Goal: Task Accomplishment & Management: Manage account settings

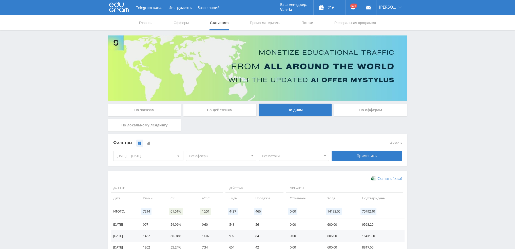
scroll to position [82, 0]
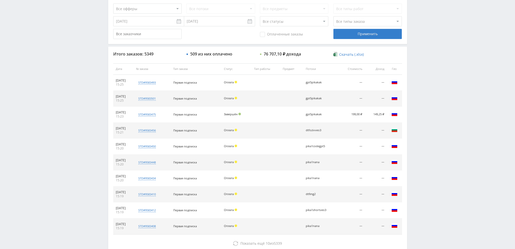
scroll to position [175, 0]
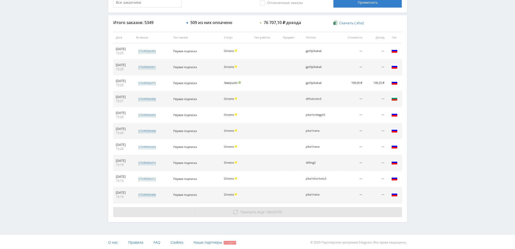
click at [233, 211] on use at bounding box center [235, 212] width 5 height 5
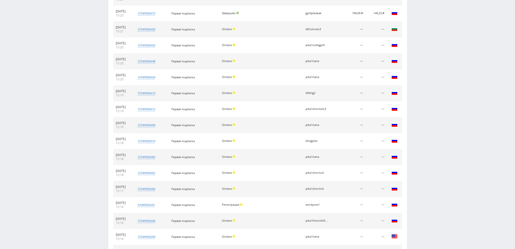
scroll to position [327, 0]
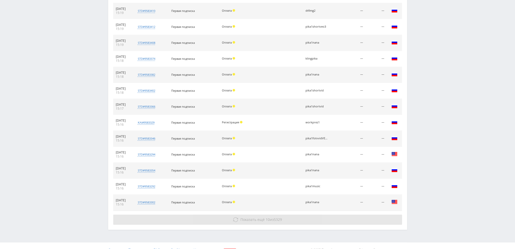
click at [289, 220] on button "Показать ещё 10 из 5329" at bounding box center [257, 219] width 289 height 10
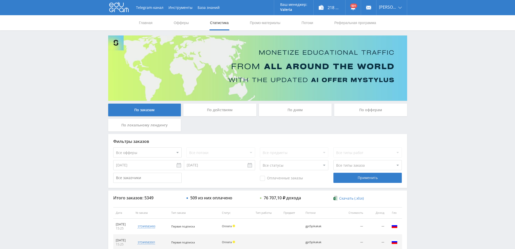
scroll to position [0, 0]
click at [286, 112] on div "По дням" at bounding box center [295, 110] width 73 height 13
click at [0, 0] on input "По дням" at bounding box center [0, 0] width 0 height 0
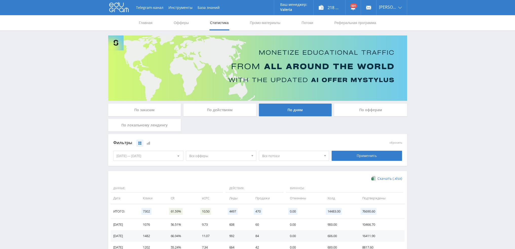
click at [211, 154] on span "Все офферы" at bounding box center [218, 156] width 59 height 10
click at [200, 209] on button "Study AI (RevShare)" at bounding box center [221, 208] width 70 height 7
click at [367, 149] on div "Применить" at bounding box center [366, 156] width 73 height 14
click at [368, 156] on div "Применить" at bounding box center [366, 156] width 70 height 10
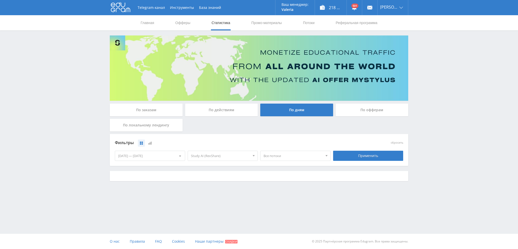
click at [284, 158] on span "Все потоки" at bounding box center [293, 156] width 59 height 10
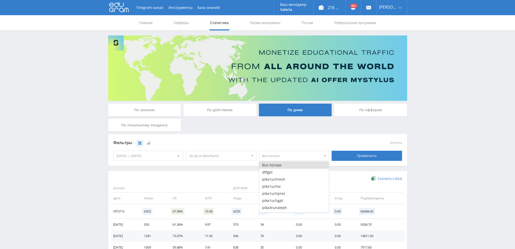
click at [285, 158] on span "Все потоки" at bounding box center [291, 156] width 59 height 10
click at [288, 157] on span "Все потоки" at bounding box center [291, 156] width 59 height 10
click at [282, 177] on button "pozd1suno" at bounding box center [294, 177] width 70 height 7
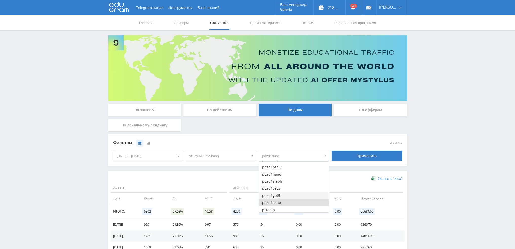
click at [283, 197] on button "pozd1gpt5" at bounding box center [294, 195] width 70 height 7
click at [282, 189] on button "pozd1veo3" at bounding box center [294, 188] width 70 height 7
click at [282, 182] on button "pozd1aleph" at bounding box center [294, 181] width 70 height 7
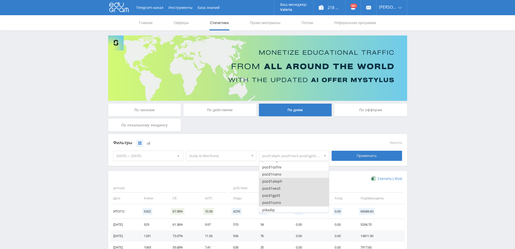
click at [283, 176] on button "pozd1nano" at bounding box center [294, 174] width 70 height 7
click at [283, 168] on button "pozd1ozhiv" at bounding box center [294, 167] width 70 height 7
click at [286, 185] on button "pozd1hig" at bounding box center [294, 185] width 70 height 7
click at [286, 176] on button "pozd1klin" at bounding box center [294, 178] width 70 height 7
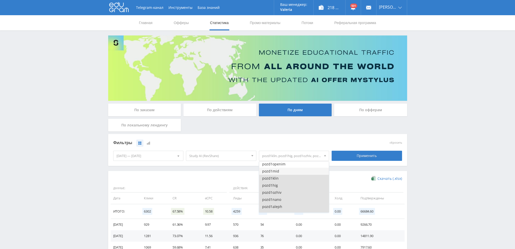
click at [287, 170] on button "pozd1mid" at bounding box center [294, 171] width 70 height 7
click at [287, 166] on button "pozd1openim" at bounding box center [294, 163] width 70 height 7
click at [290, 185] on button "pika1natal" at bounding box center [294, 182] width 70 height 7
click at [364, 157] on div "Применить" at bounding box center [366, 156] width 70 height 10
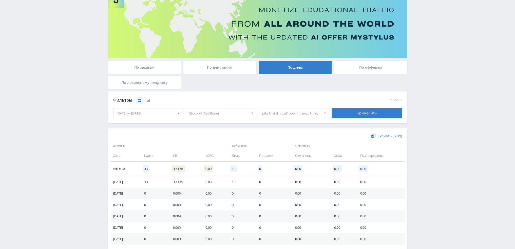
scroll to position [51, 0]
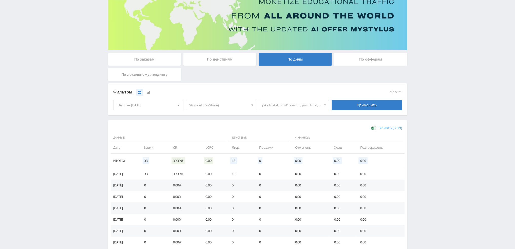
click at [326, 106] on div at bounding box center [325, 105] width 8 height 10
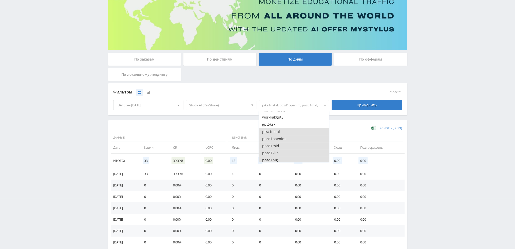
click at [288, 130] on button "pika1natal" at bounding box center [294, 131] width 70 height 7
click at [362, 106] on div "Применить" at bounding box center [366, 105] width 70 height 10
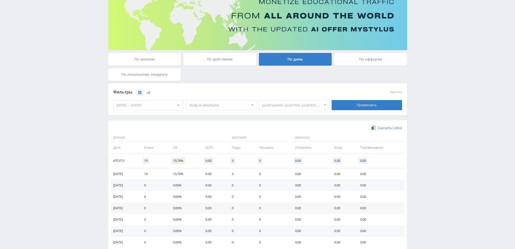
click at [216, 61] on div "По действиям" at bounding box center [219, 59] width 73 height 13
click at [0, 0] on input "По действиям" at bounding box center [0, 0] width 0 height 0
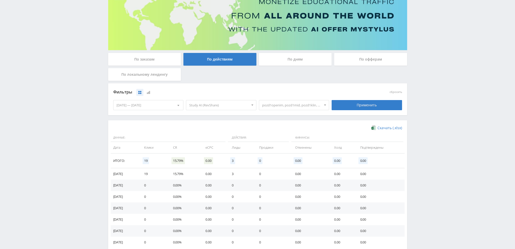
scroll to position [0, 0]
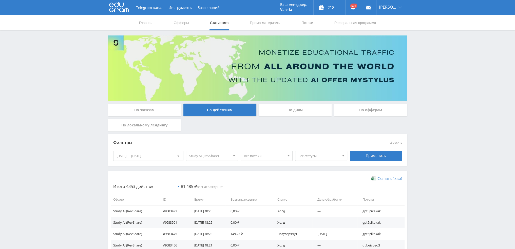
click at [272, 156] on span "Все потоки" at bounding box center [264, 156] width 41 height 10
click at [254, 182] on button "pika1natal" at bounding box center [267, 185] width 52 height 7
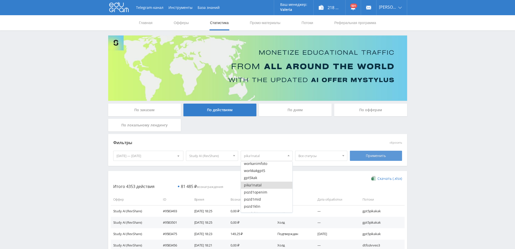
click at [366, 153] on div "Применить" at bounding box center [376, 156] width 52 height 10
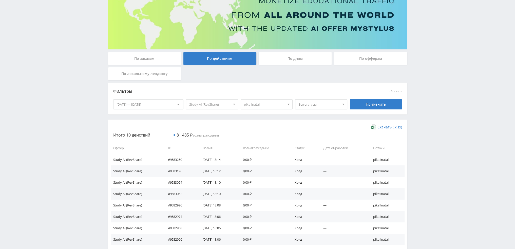
scroll to position [0, 0]
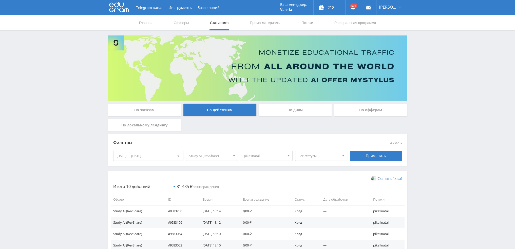
click at [285, 110] on div "По дням" at bounding box center [295, 110] width 73 height 13
click at [0, 0] on input "По дням" at bounding box center [0, 0] width 0 height 0
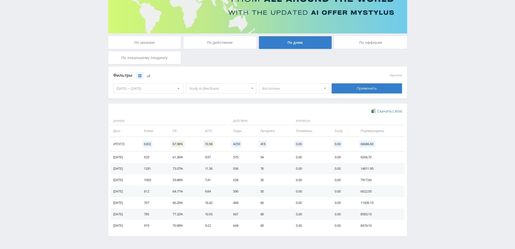
scroll to position [82, 0]
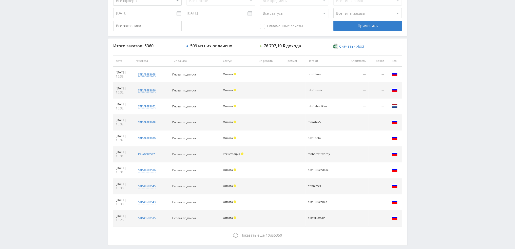
scroll to position [51, 0]
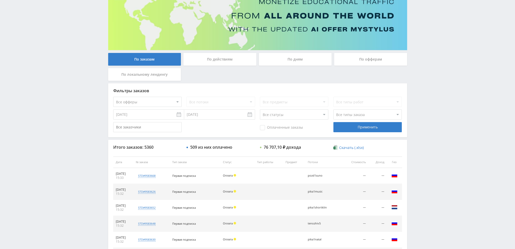
click at [292, 58] on div "По дням" at bounding box center [295, 59] width 73 height 13
click at [0, 0] on input "По дням" at bounding box center [0, 0] width 0 height 0
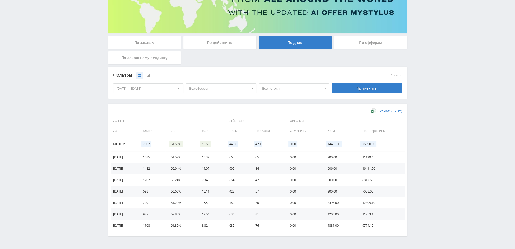
scroll to position [76, 0]
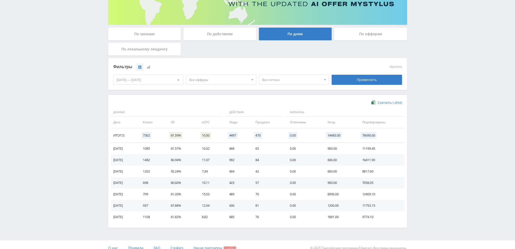
click at [215, 33] on div "По действиям" at bounding box center [219, 34] width 73 height 13
click at [0, 0] on input "По действиям" at bounding box center [0, 0] width 0 height 0
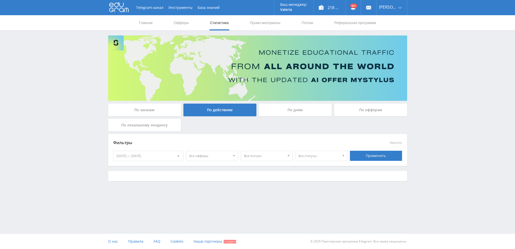
scroll to position [0, 0]
click at [318, 158] on span "Все статусы" at bounding box center [320, 156] width 41 height 10
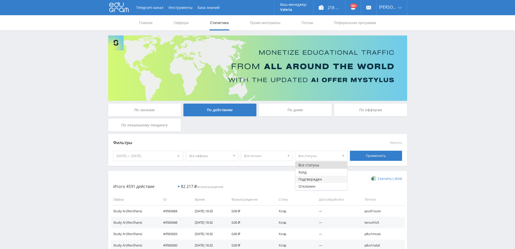
click at [317, 179] on button "Подтвержден" at bounding box center [321, 179] width 52 height 7
click at [374, 155] on div "Применить" at bounding box center [376, 156] width 52 height 10
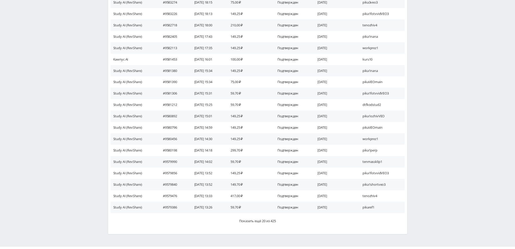
scroll to position [233, 0]
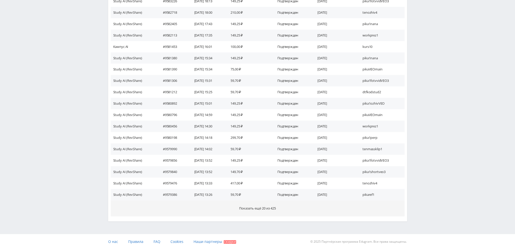
click at [270, 207] on span "Показать ещё 20 из 425" at bounding box center [257, 208] width 37 height 5
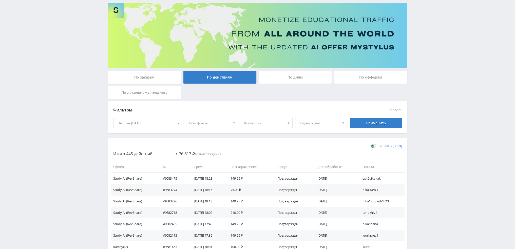
scroll to position [30, 0]
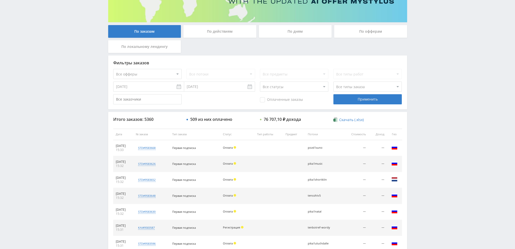
scroll to position [127, 0]
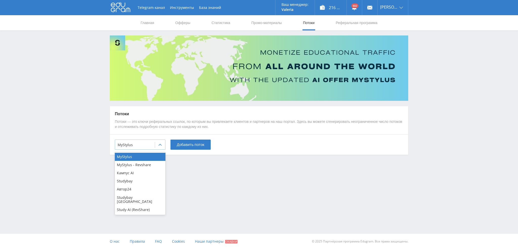
click at [145, 139] on div "MyStylus" at bounding box center [140, 144] width 51 height 10
click at [135, 210] on div "MyStylus MyStylus - Revshare Кампус AI Studybay Автор24 Studybay Brazil Study A…" at bounding box center [140, 183] width 51 height 63
click at [136, 206] on div "Study AI (RevShare)" at bounding box center [140, 210] width 51 height 8
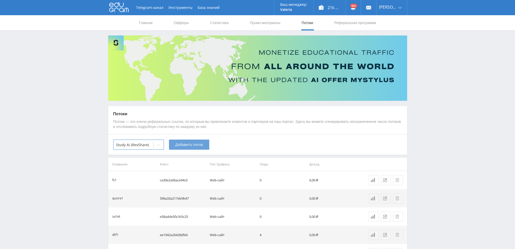
click at [185, 146] on span "Добавить поток" at bounding box center [189, 145] width 28 height 4
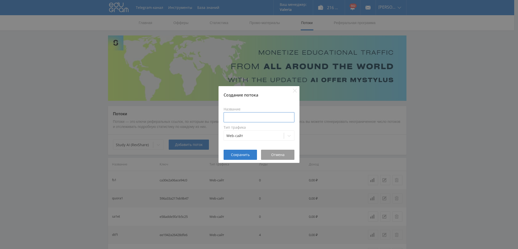
click at [250, 117] on input at bounding box center [259, 117] width 71 height 10
click at [228, 119] on input "tenmars" at bounding box center [259, 117] width 71 height 10
click at [227, 116] on input "tenmars" at bounding box center [259, 117] width 71 height 10
type input "[PERSON_NAME]"
click at [239, 153] on span "Сохранить" at bounding box center [240, 155] width 19 height 4
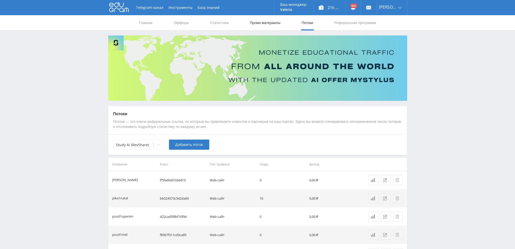
click at [255, 22] on link "Промо-материалы" at bounding box center [264, 22] width 31 height 15
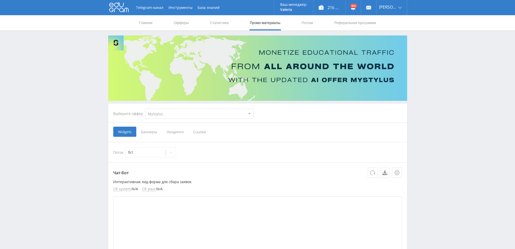
click at [183, 117] on select "MyStylus MyStylus - Revshare Кампус AI Studybay Автор24 Studybay [GEOGRAPHIC_DA…" at bounding box center [199, 114] width 108 height 10
select select "376"
click at [145, 109] on select "MyStylus MyStylus - Revshare Кампус AI Studybay Автор24 Studybay [GEOGRAPHIC_DA…" at bounding box center [199, 114] width 108 height 10
select select "376"
click at [152, 133] on span "Ссылки" at bounding box center [147, 132] width 23 height 10
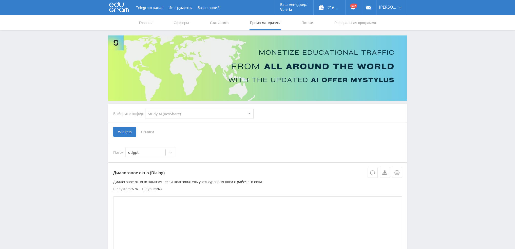
click at [0, 0] on input "Ссылки" at bounding box center [0, 0] width 0 height 0
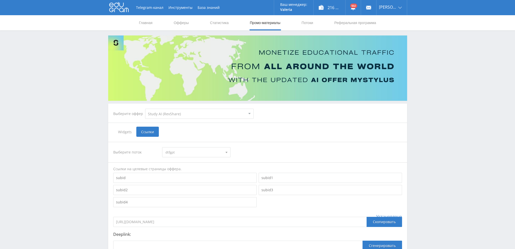
click at [184, 154] on span "dtfgpt" at bounding box center [193, 152] width 57 height 10
click at [188, 191] on button "[PERSON_NAME]" at bounding box center [196, 190] width 68 height 7
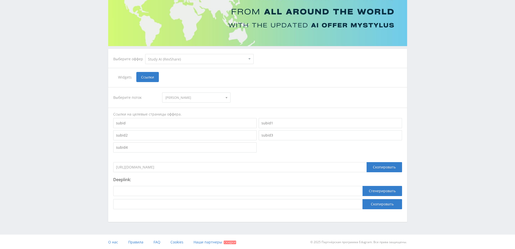
scroll to position [55, 0]
click at [210, 193] on input at bounding box center [237, 190] width 249 height 10
paste input "[URL]"
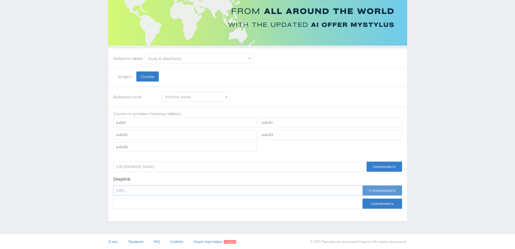
type input "[URL]"
click at [371, 193] on button "Сгенерировать" at bounding box center [381, 190] width 39 height 10
click at [374, 204] on button "Скопировать" at bounding box center [381, 203] width 39 height 10
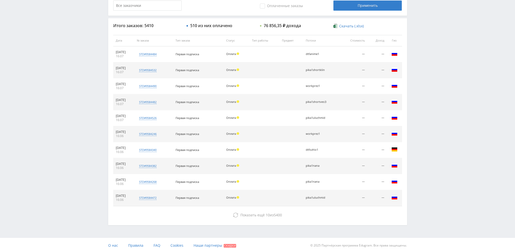
scroll to position [175, 0]
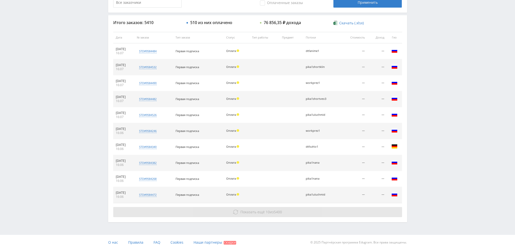
click at [302, 208] on button "Показать ещё 10 из 5400" at bounding box center [257, 212] width 289 height 10
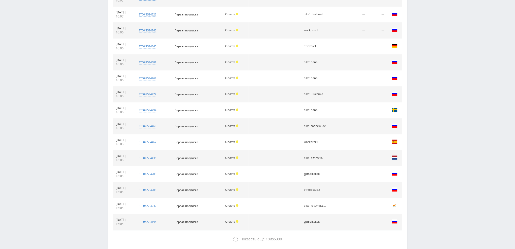
scroll to position [276, 0]
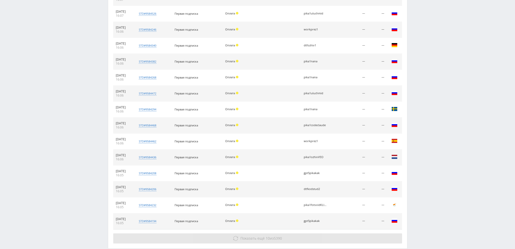
click at [307, 236] on button "Показать ещё 10 из 5390" at bounding box center [257, 238] width 289 height 10
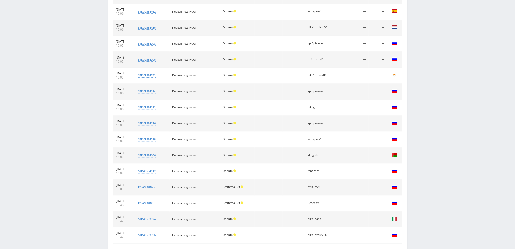
scroll to position [446, 0]
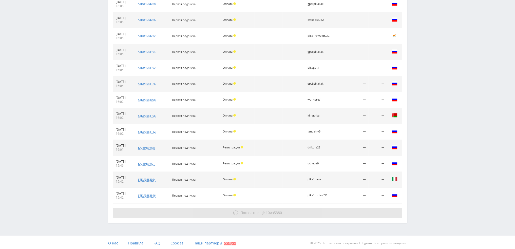
click at [321, 210] on button "Показать ещё 10 из 5380" at bounding box center [257, 213] width 289 height 10
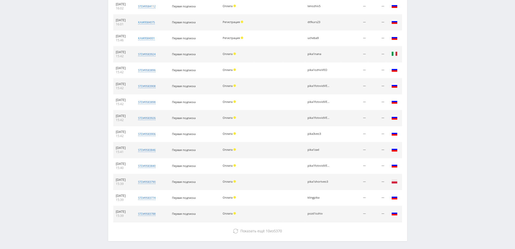
scroll to position [589, 0]
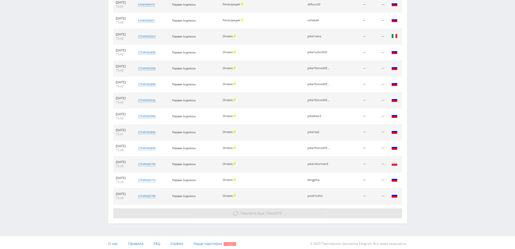
click at [310, 214] on button "Показать ещё 10 из 5370" at bounding box center [257, 213] width 289 height 10
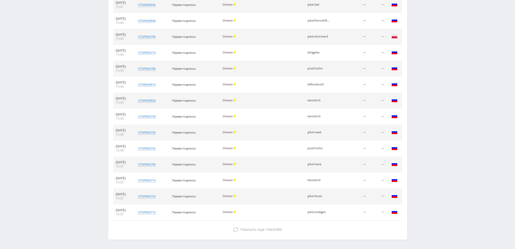
scroll to position [732, 0]
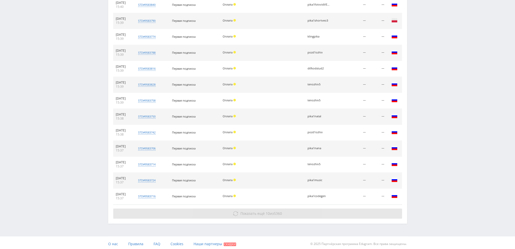
click at [314, 208] on button "Показать ещё 10 из 5360" at bounding box center [257, 213] width 289 height 10
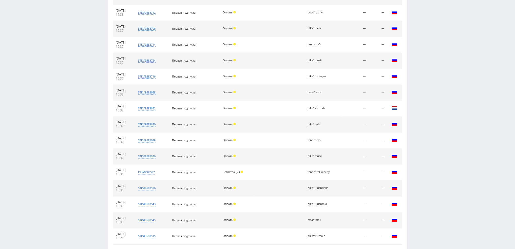
scroll to position [891, 0]
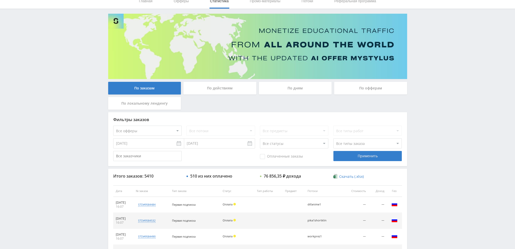
scroll to position [0, 0]
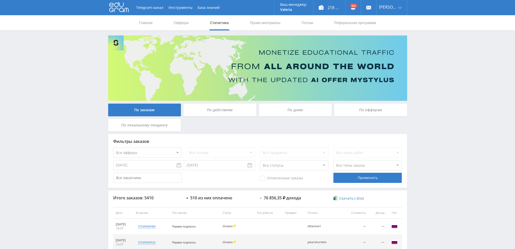
click at [315, 111] on div "По дням" at bounding box center [295, 110] width 73 height 13
click at [0, 0] on input "По дням" at bounding box center [0, 0] width 0 height 0
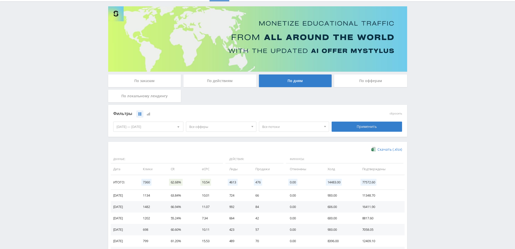
scroll to position [51, 0]
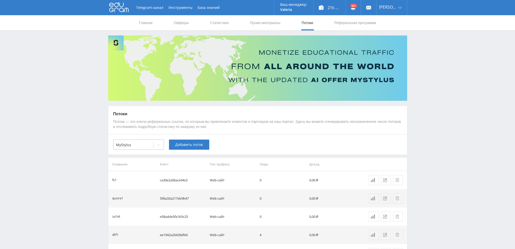
click at [128, 145] on div at bounding box center [133, 144] width 35 height 5
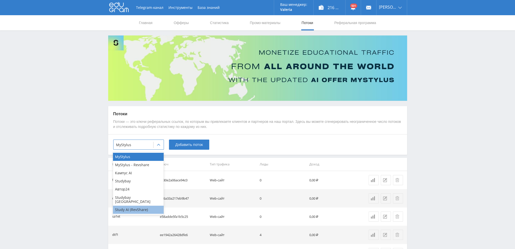
click at [135, 206] on div "Study AI (RevShare)" at bounding box center [138, 210] width 51 height 8
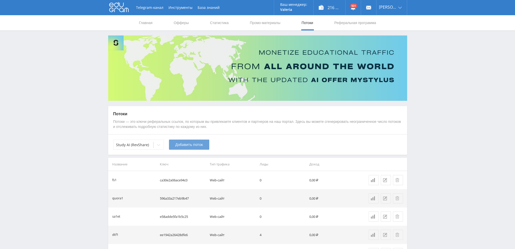
click at [181, 146] on span "Добавить поток" at bounding box center [189, 145] width 28 height 4
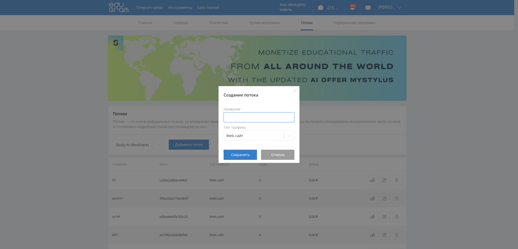
click at [250, 120] on input at bounding box center [259, 117] width 71 height 10
type input "ten2Natalchto"
click at [241, 156] on span "Сохранить" at bounding box center [240, 155] width 19 height 4
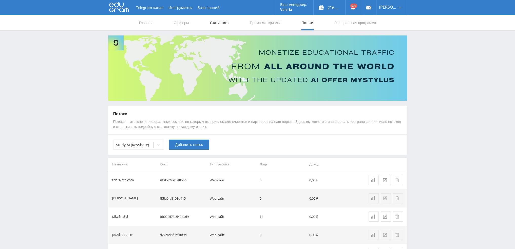
click at [220, 24] on link "Статистика" at bounding box center [219, 22] width 20 height 15
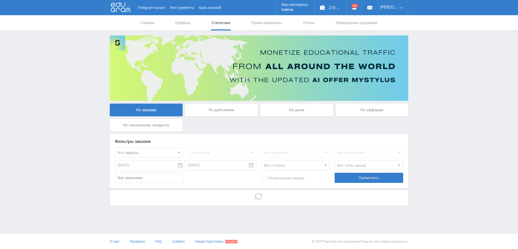
click at [249, 24] on nav "Главная Офферы Статистика Промо-материалы Потоки Реферальная программа" at bounding box center [259, 22] width 238 height 15
click at [261, 24] on link "Промо-материалы" at bounding box center [266, 22] width 31 height 15
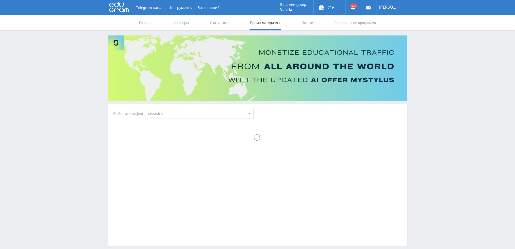
click at [163, 114] on select "MyStylus MyStylus - Revshare Кампус AI Studybay Автор24 Studybay [GEOGRAPHIC_DA…" at bounding box center [199, 114] width 108 height 10
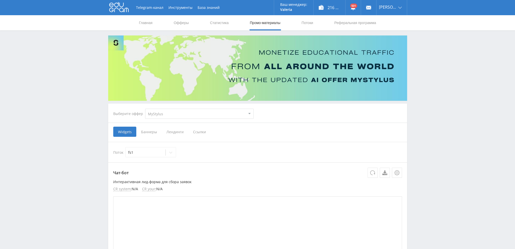
click at [169, 112] on select "MyStylus MyStylus - Revshare Кампус AI Studybay Автор24 Studybay [GEOGRAPHIC_DA…" at bounding box center [199, 114] width 108 height 10
select select "376"
click at [145, 109] on select "MyStylus MyStylus - Revshare Кампус AI Studybay Автор24 Studybay [GEOGRAPHIC_DA…" at bounding box center [199, 114] width 108 height 10
select select "376"
click at [152, 134] on span "Ссылки" at bounding box center [147, 132] width 23 height 10
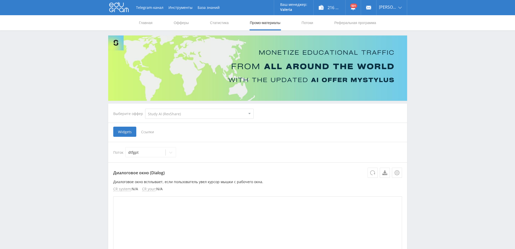
click at [0, 0] on input "Ссылки" at bounding box center [0, 0] width 0 height 0
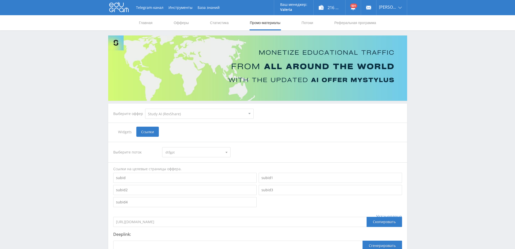
click at [173, 153] on span "dtfgpt" at bounding box center [193, 152] width 57 height 10
click at [191, 182] on button "ten2Natalchto" at bounding box center [196, 182] width 68 height 7
click at [316, 154] on div "Выберите поток ten2Natalchto dtfgpt pika1uchresh pika1uchai pika1uchprez pika1u…" at bounding box center [257, 152] width 289 height 10
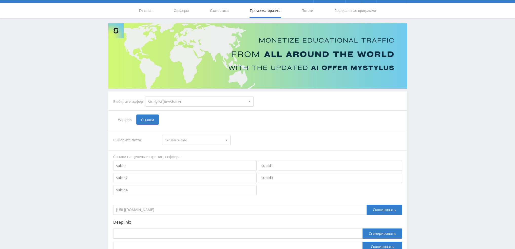
scroll to position [55, 0]
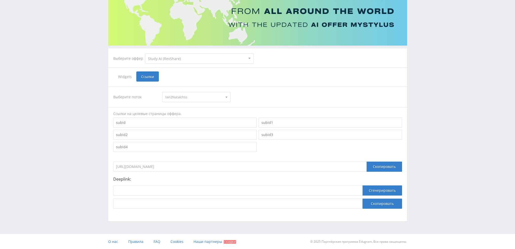
click at [168, 195] on div at bounding box center [237, 191] width 249 height 13
click at [168, 191] on input at bounding box center [237, 190] width 249 height 10
paste input "https://study24.ai/chat/natal_chart"
type input "https://study24.ai/chat/natal_chart"
click at [386, 188] on button "Сгенерировать" at bounding box center [381, 190] width 39 height 10
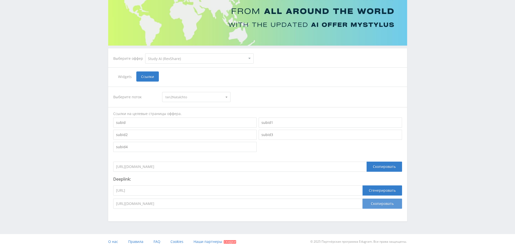
click at [387, 204] on button "Скопировать" at bounding box center [381, 203] width 39 height 10
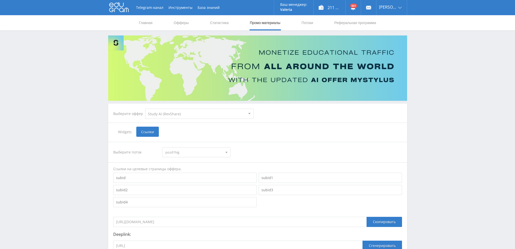
select select "376"
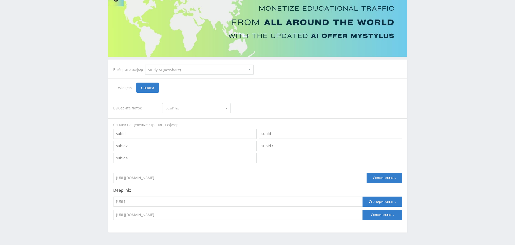
scroll to position [55, 0]
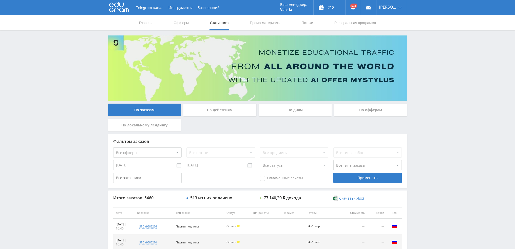
scroll to position [175, 0]
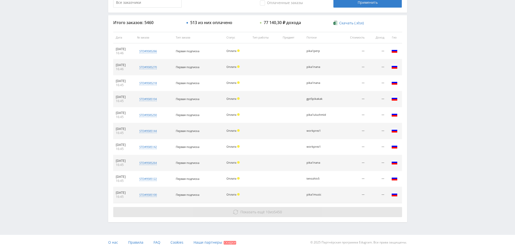
click at [252, 211] on span "Показать ещё" at bounding box center [252, 211] width 24 height 5
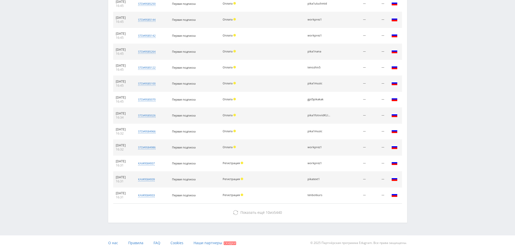
scroll to position [287, 0]
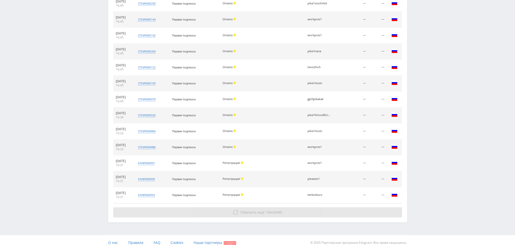
click at [266, 213] on span "10" at bounding box center [268, 212] width 4 height 5
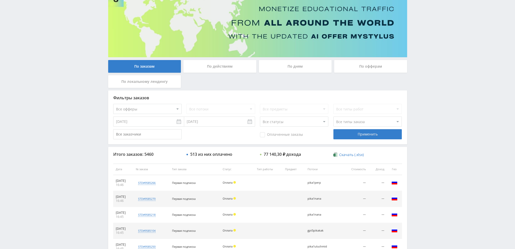
scroll to position [0, 0]
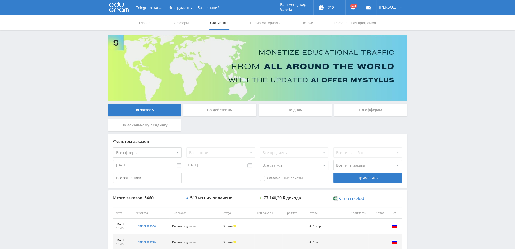
click at [308, 107] on div "По дням" at bounding box center [295, 110] width 73 height 13
click at [0, 0] on input "По дням" at bounding box center [0, 0] width 0 height 0
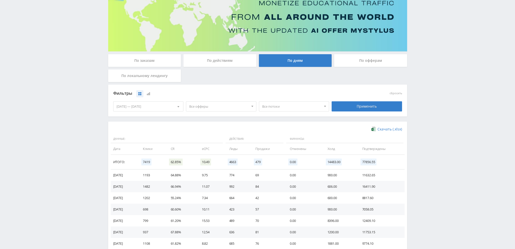
scroll to position [76, 0]
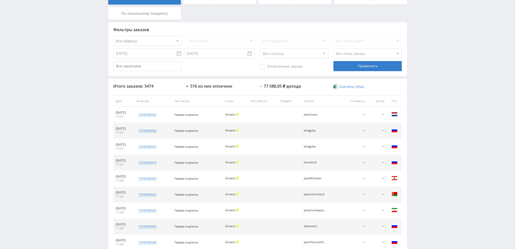
scroll to position [152, 0]
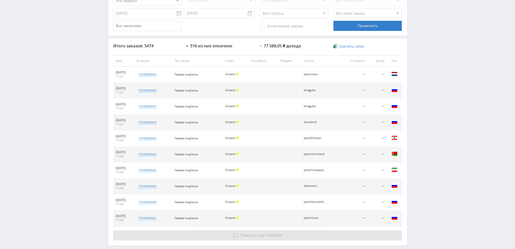
click at [273, 236] on span "Показать ещё 10 из 5464" at bounding box center [261, 235] width 42 height 5
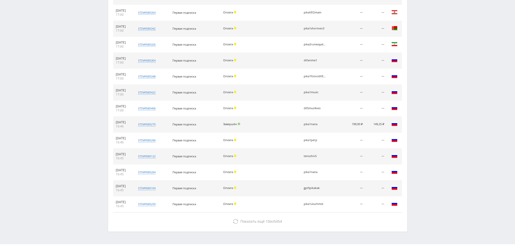
scroll to position [278, 0]
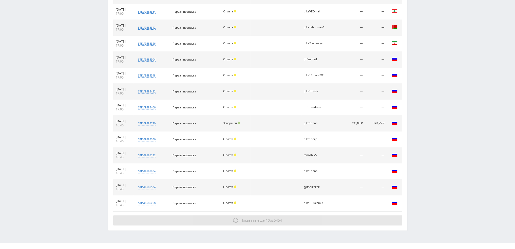
click at [302, 218] on button "Показать ещё 10 из 5454" at bounding box center [257, 220] width 289 height 10
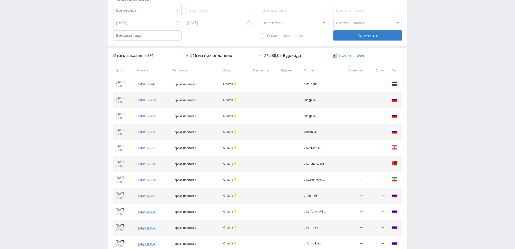
scroll to position [25, 0]
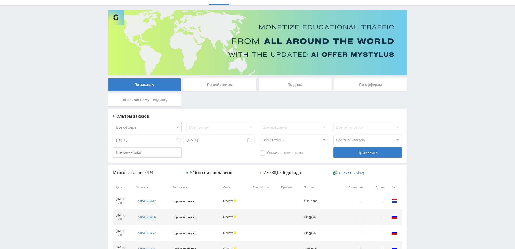
click at [285, 82] on div "По дням" at bounding box center [295, 84] width 73 height 13
click at [0, 0] on input "По дням" at bounding box center [0, 0] width 0 height 0
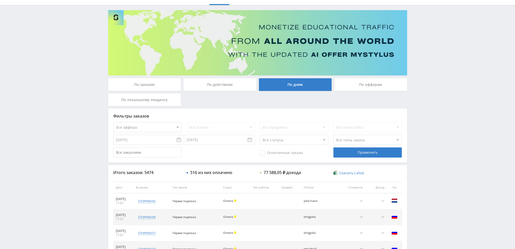
scroll to position [0, 0]
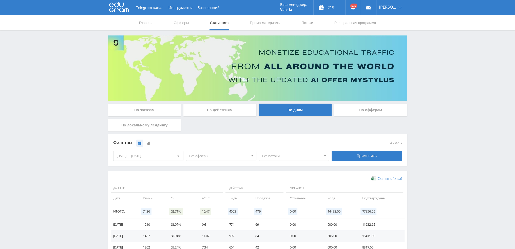
click at [213, 157] on span "Все офферы" at bounding box center [218, 156] width 59 height 10
click at [208, 206] on button "Study AI (RevShare)" at bounding box center [221, 208] width 70 height 7
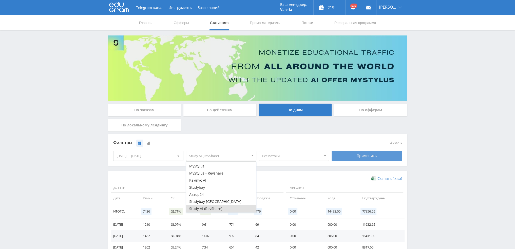
click at [345, 153] on div "Применить" at bounding box center [366, 156] width 70 height 10
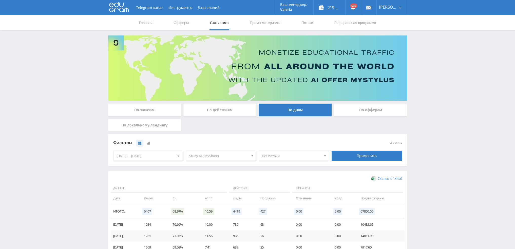
click at [284, 156] on span "Все потоки" at bounding box center [291, 156] width 59 height 10
click at [296, 186] on button "pozd1suno" at bounding box center [294, 188] width 70 height 7
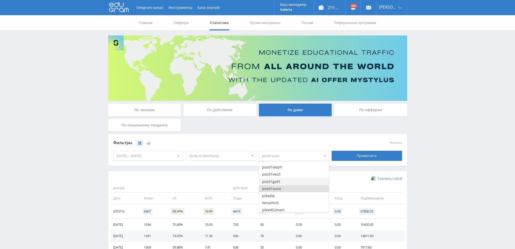
click at [294, 183] on button "pozd1gpt5" at bounding box center [294, 181] width 70 height 7
click at [295, 175] on button "pozd1veo3" at bounding box center [294, 174] width 70 height 7
click at [295, 168] on button "pozd1aleph" at bounding box center [294, 167] width 70 height 7
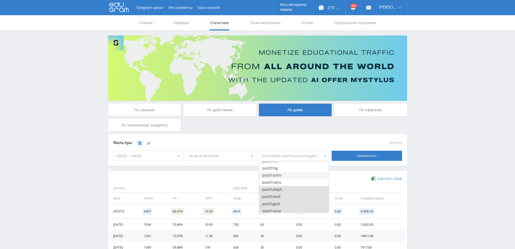
scroll to position [940, 0]
click at [292, 185] on button "pozd1nano" at bounding box center [294, 185] width 70 height 7
click at [294, 178] on button "pozd1ozhiv" at bounding box center [294, 178] width 70 height 7
click at [294, 171] on button "pozd1hig" at bounding box center [294, 171] width 70 height 7
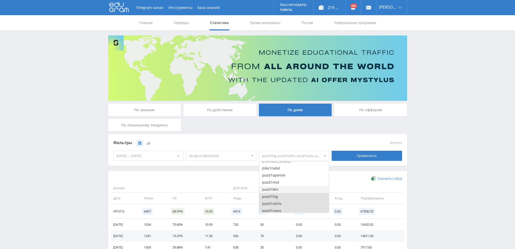
click at [292, 187] on button "pozd1klin" at bounding box center [294, 189] width 70 height 7
click at [293, 181] on button "pozd1mid" at bounding box center [294, 182] width 70 height 7
click at [294, 175] on button "pozd1openim" at bounding box center [294, 175] width 70 height 7
click at [294, 169] on button "pika1natal" at bounding box center [294, 168] width 70 height 7
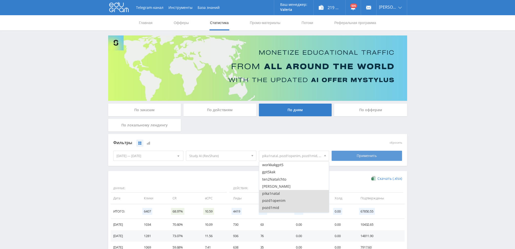
click at [352, 158] on div "Применить" at bounding box center [366, 156] width 70 height 10
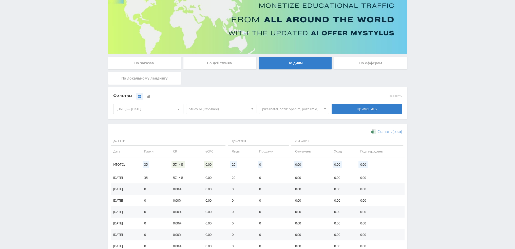
scroll to position [51, 0]
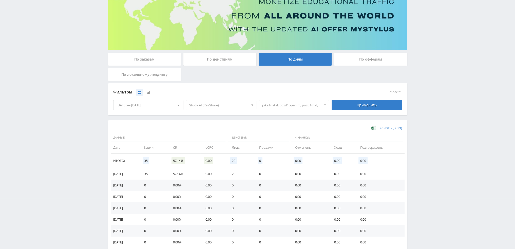
click at [324, 105] on span at bounding box center [325, 105] width 2 height 3
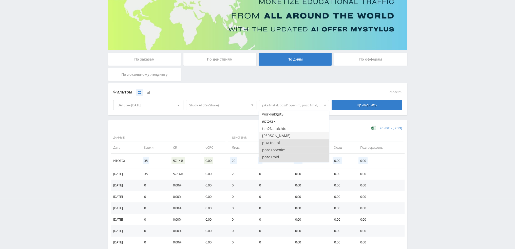
click at [287, 135] on button "[PERSON_NAME]" at bounding box center [294, 135] width 70 height 7
click at [362, 100] on div "Применить" at bounding box center [366, 105] width 70 height 10
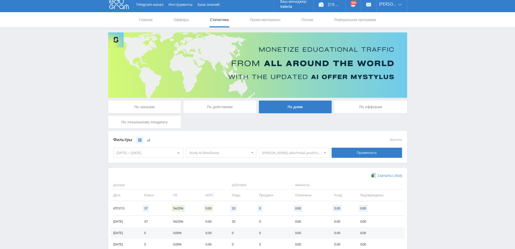
scroll to position [0, 0]
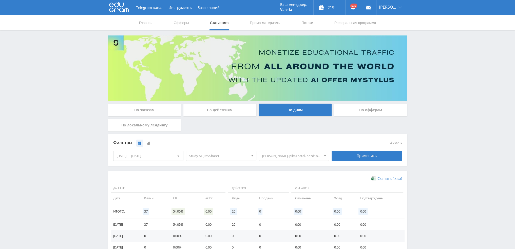
click at [326, 157] on div at bounding box center [325, 156] width 8 height 10
click at [299, 183] on button "pikaVEOmain" at bounding box center [294, 184] width 70 height 7
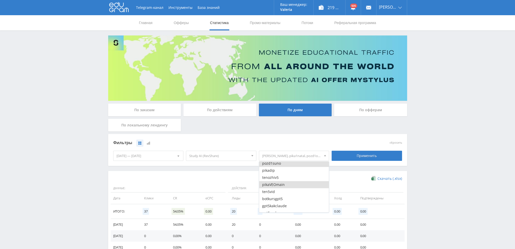
click at [299, 183] on button "pikaVEOmain" at bounding box center [294, 184] width 70 height 7
click at [411, 169] on div "Telegram-канал Инструменты База знаний Ваш менеджер: Valeria Valeria Online @va…" at bounding box center [257, 165] width 515 height 331
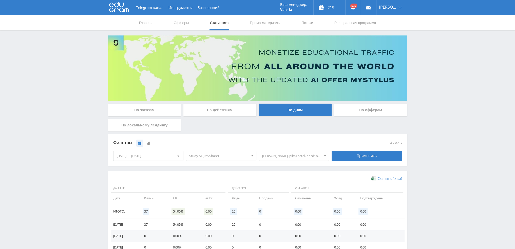
click at [290, 159] on span "Nataltenmars, pika1natal, pozd1openim, pozd1mid, pozd1klin, pozd1hig, pozd1ozhi…" at bounding box center [291, 156] width 59 height 10
click at [293, 165] on button "Все потоки" at bounding box center [294, 165] width 70 height 7
click at [295, 165] on button "Все потоки" at bounding box center [294, 165] width 70 height 7
click at [449, 162] on div "Telegram-канал Инструменты База знаний Ваш менеджер: Valeria Valeria Online @va…" at bounding box center [257, 165] width 515 height 331
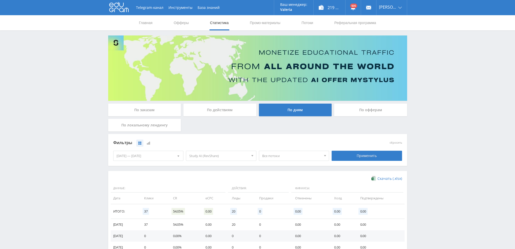
click at [319, 159] on span "Все потоки" at bounding box center [291, 156] width 59 height 10
click at [311, 174] on button "dtfgpt" at bounding box center [294, 172] width 70 height 7
click at [313, 166] on button "Все потоки" at bounding box center [294, 165] width 70 height 7
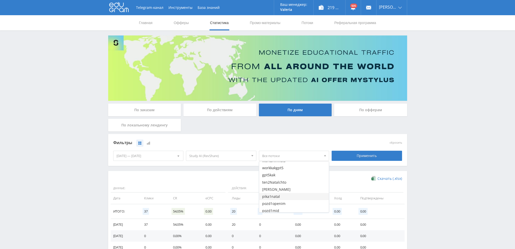
click at [298, 195] on button "pika1natal" at bounding box center [294, 196] width 70 height 7
click at [346, 157] on div "Применить" at bounding box center [366, 156] width 70 height 10
click at [312, 24] on link "Потоки" at bounding box center [307, 22] width 13 height 15
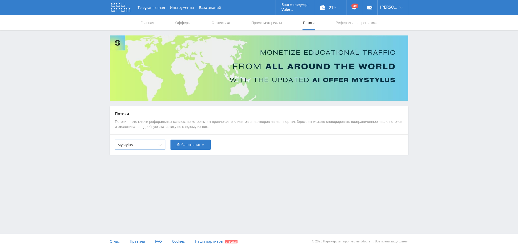
click at [162, 145] on icon at bounding box center [160, 145] width 4 height 4
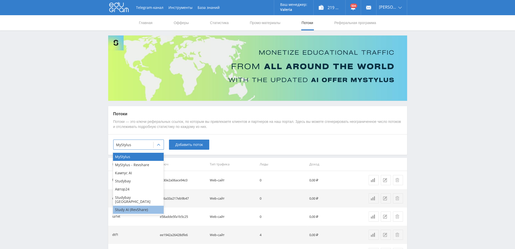
click at [132, 206] on div "Study AI (RevShare)" at bounding box center [138, 210] width 51 height 8
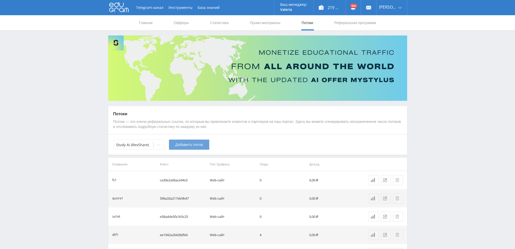
click at [182, 148] on button "Добавить поток" at bounding box center [189, 144] width 40 height 10
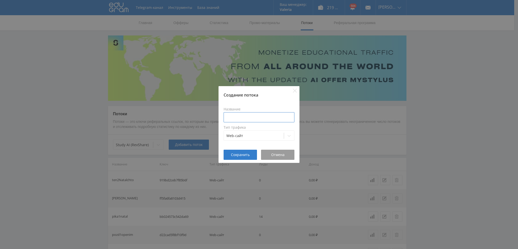
click at [241, 114] on input at bounding box center [259, 117] width 71 height 10
type input "в"
type input "dtf5prez1"
click at [232, 155] on span "Сохранить" at bounding box center [240, 155] width 19 height 4
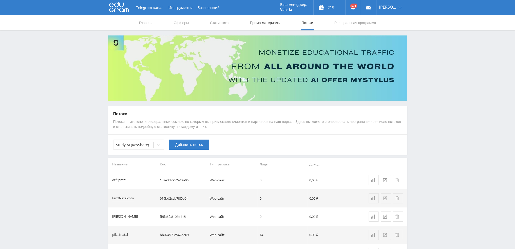
click at [261, 21] on link "Промо-материалы" at bounding box center [264, 22] width 31 height 15
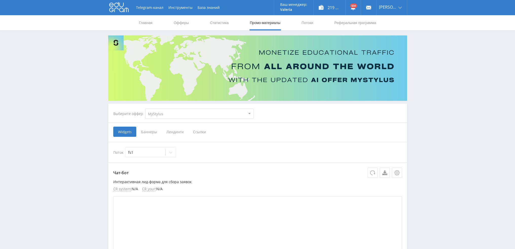
select select "340"
click at [145, 109] on select "MyStylus MyStylus - Revshare Кампус AI Studybay Автор24 Studybay Brazil Study A…" at bounding box center [199, 114] width 108 height 10
click at [305, 22] on link "Потоки" at bounding box center [307, 22] width 13 height 15
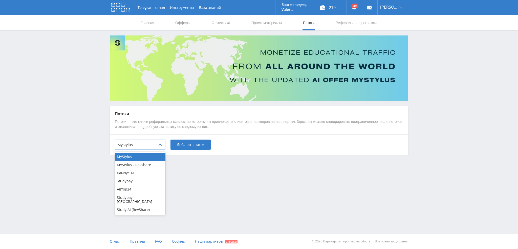
click at [154, 141] on div "MyStylus" at bounding box center [135, 144] width 40 height 7
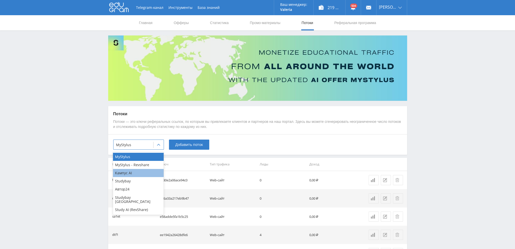
click at [138, 171] on div "Кампус AI" at bounding box center [138, 173] width 51 height 8
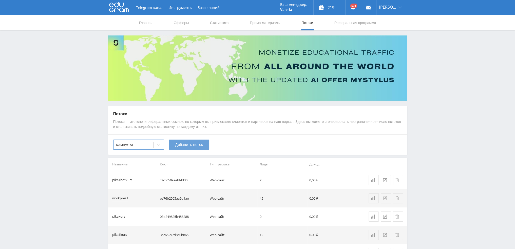
click at [195, 145] on span "Добавить поток" at bounding box center [189, 145] width 28 height 4
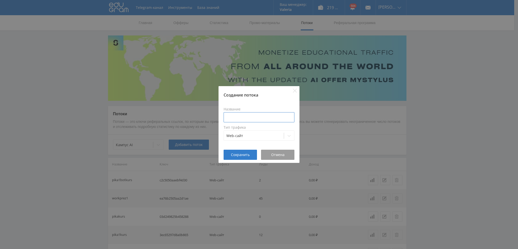
click at [254, 117] on input at bounding box center [259, 117] width 71 height 10
type input "dtf5prez1"
click at [243, 155] on span "Сохранить" at bounding box center [240, 155] width 19 height 4
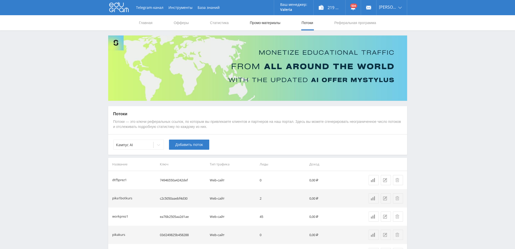
click at [268, 23] on link "Промо-материалы" at bounding box center [264, 22] width 31 height 15
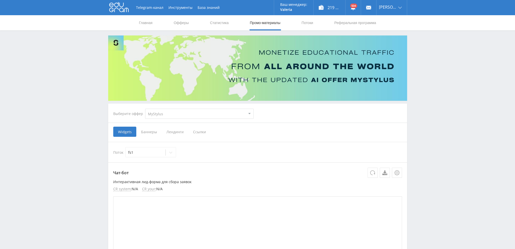
drag, startPoint x: 164, startPoint y: 115, endPoint x: 164, endPoint y: 118, distance: 2.8
click at [164, 115] on select "MyStylus MyStylus - Revshare Кампус AI Studybay Автор24 Studybay Brazil Study A…" at bounding box center [199, 114] width 108 height 10
select select "376"
click at [145, 109] on select "MyStylus MyStylus - Revshare Кампус AI Studybay Автор24 Studybay Brazil Study A…" at bounding box center [199, 114] width 108 height 10
click at [150, 133] on span "Ссылки" at bounding box center [147, 132] width 23 height 10
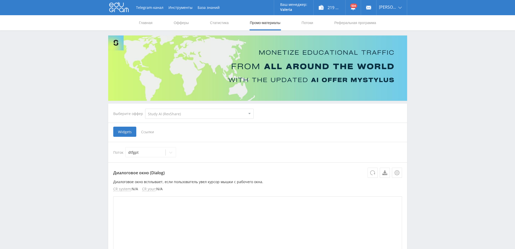
click at [0, 0] on input "Ссылки" at bounding box center [0, 0] width 0 height 0
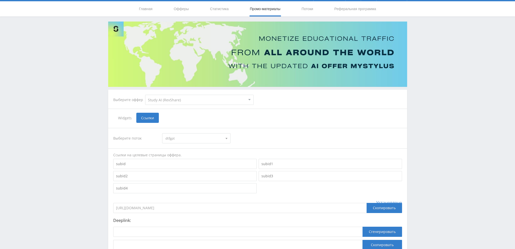
scroll to position [55, 0]
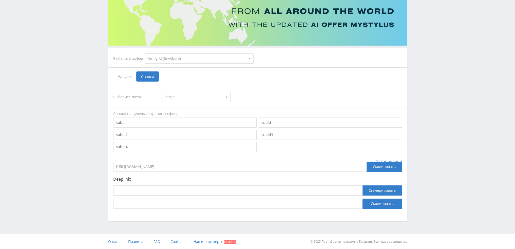
click at [192, 96] on span "dtfgpt" at bounding box center [193, 97] width 57 height 10
click at [188, 119] on button "dtf5prez1" at bounding box center [196, 120] width 68 height 7
click at [187, 166] on input "https://eduforms.org/?rid=102e3d7a52e49a06" at bounding box center [239, 167] width 253 height 10
click at [158, 59] on select "MyStylus MyStylus - Revshare Кампус AI Studybay Автор24 Studybay Brazil Study A…" at bounding box center [199, 58] width 108 height 10
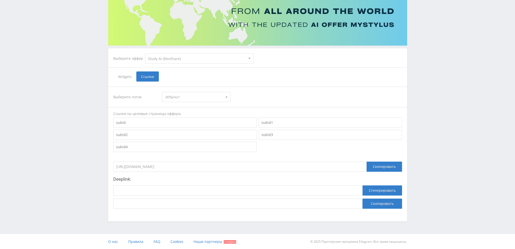
select select "340"
click at [145, 53] on select "MyStylus MyStylus - Revshare Кампус AI Studybay Автор24 Studybay Brazil Study A…" at bounding box center [199, 58] width 108 height 10
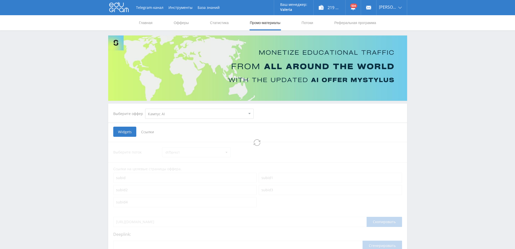
select select "340"
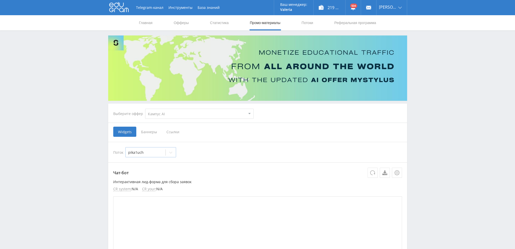
click at [167, 155] on div at bounding box center [171, 152] width 10 height 10
click at [174, 133] on span "Ссылки" at bounding box center [173, 132] width 23 height 10
click at [0, 0] on input "Ссылки" at bounding box center [0, 0] width 0 height 0
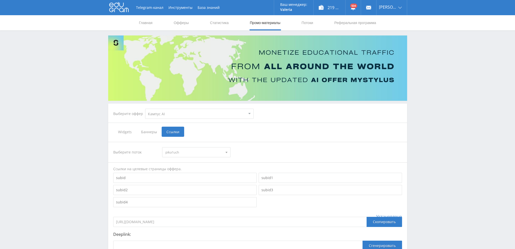
click at [194, 151] on span "pika1uch" at bounding box center [193, 152] width 57 height 10
click at [190, 197] on button "dtf5prez1" at bounding box center [196, 198] width 68 height 7
drag, startPoint x: 195, startPoint y: 222, endPoint x: 94, endPoint y: 225, distance: 101.8
click at [94, 225] on div "Telegram-канал Инструменты База знаний Ваш менеджер: Valeria Valeria Online @va…" at bounding box center [257, 152] width 515 height 304
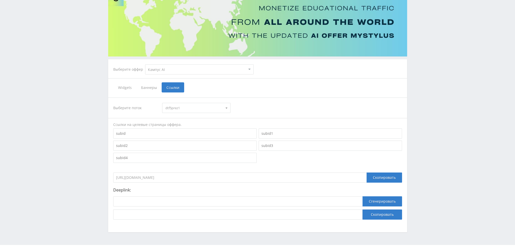
scroll to position [51, 0]
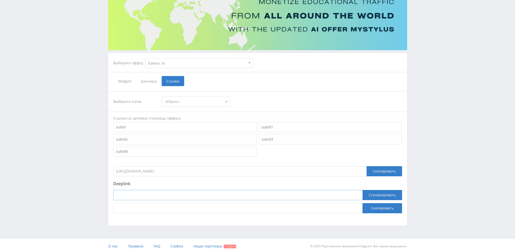
click at [176, 195] on input at bounding box center [237, 195] width 249 height 10
paste input "https://kampus.ai/gpt-bot/neiroset-dlia-napisaniia-teksta-k-prezentatsii/"
type input "https://kampus.ai/gpt-bot/neiroset-dlia-napisaniia-teksta-k-prezentatsii/"
click at [368, 196] on button "Сгенерировать" at bounding box center [381, 195] width 39 height 10
click at [376, 208] on button "Скопировать" at bounding box center [381, 208] width 39 height 10
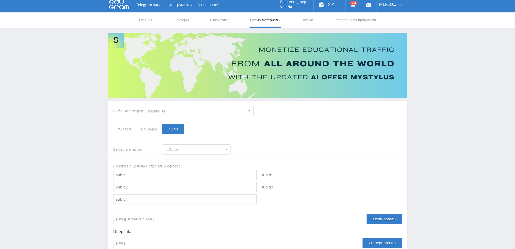
scroll to position [0, 0]
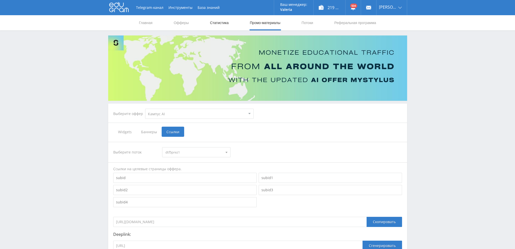
click at [213, 20] on link "Статистика" at bounding box center [219, 22] width 20 height 15
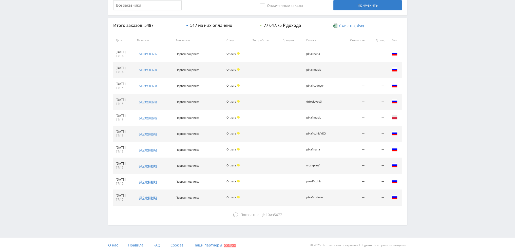
scroll to position [175, 0]
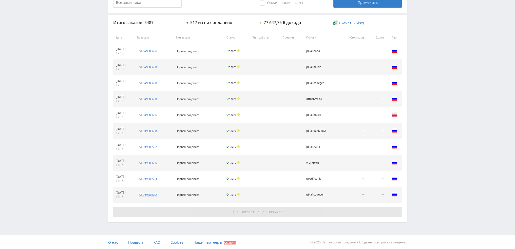
click at [253, 210] on span "Показать ещё" at bounding box center [252, 211] width 24 height 5
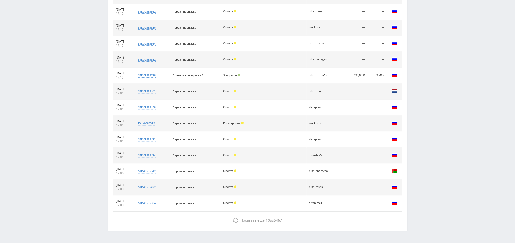
scroll to position [318, 0]
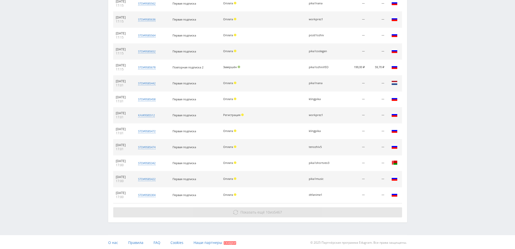
click at [254, 215] on button "Показать ещё 10 из 5467" at bounding box center [257, 212] width 289 height 10
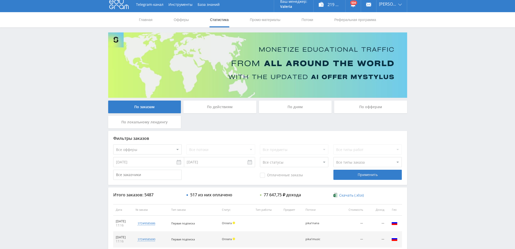
scroll to position [0, 0]
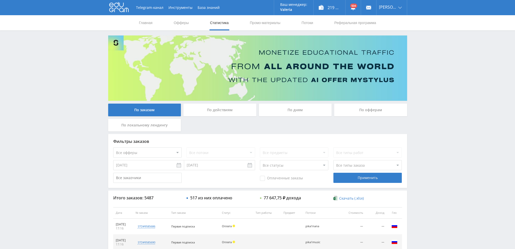
click at [304, 107] on div "По дням" at bounding box center [295, 110] width 73 height 13
click at [0, 0] on input "По дням" at bounding box center [0, 0] width 0 height 0
click at [295, 108] on div "По дням" at bounding box center [295, 110] width 73 height 13
click at [0, 0] on input "По дням" at bounding box center [0, 0] width 0 height 0
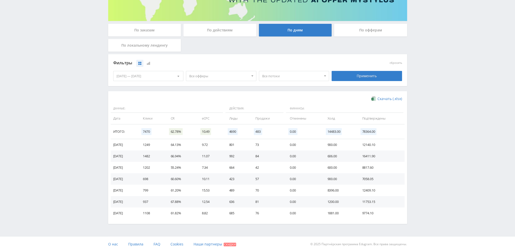
scroll to position [82, 0]
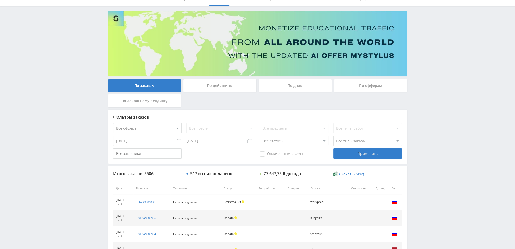
scroll to position [152, 0]
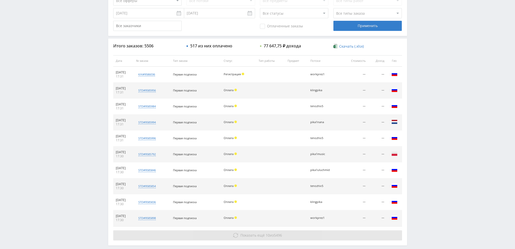
click at [256, 234] on span "Показать ещё" at bounding box center [252, 235] width 24 height 5
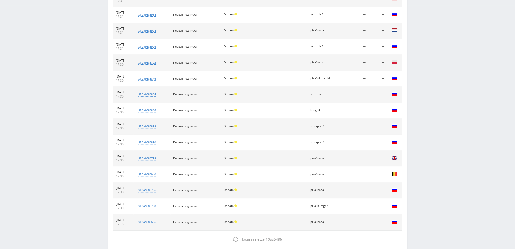
scroll to position [253, 0]
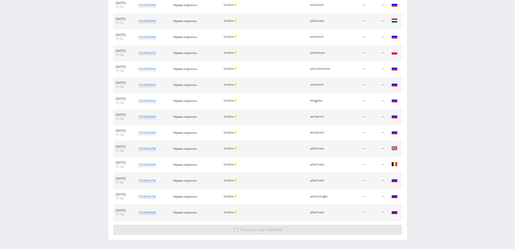
click at [269, 226] on button "Показать ещё 10 из 5486" at bounding box center [257, 230] width 289 height 10
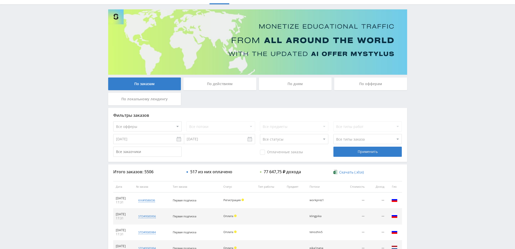
scroll to position [0, 0]
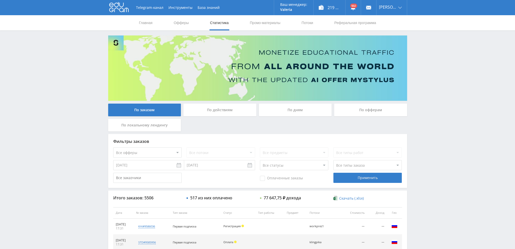
click at [305, 110] on div "По дням" at bounding box center [295, 110] width 73 height 13
click at [0, 0] on input "По дням" at bounding box center [0, 0] width 0 height 0
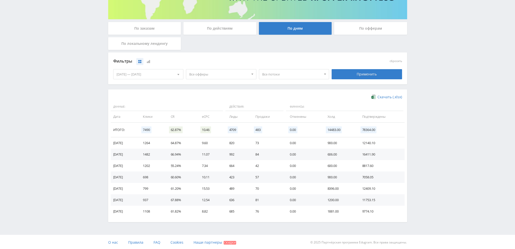
scroll to position [82, 0]
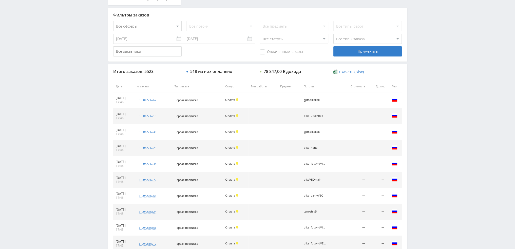
scroll to position [175, 0]
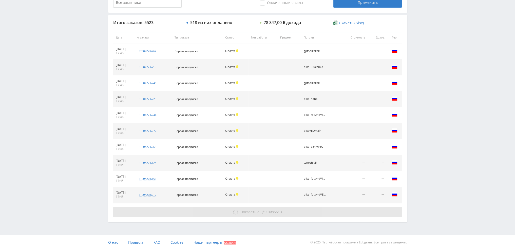
click at [237, 213] on button "Показать ещё 10 из 5513" at bounding box center [257, 212] width 289 height 10
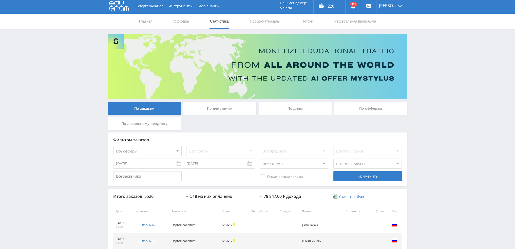
scroll to position [0, 0]
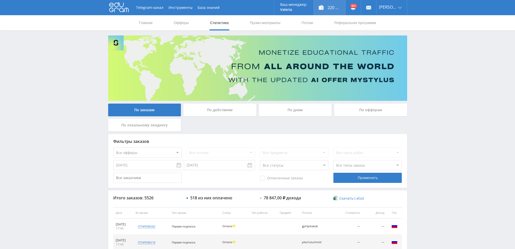
click at [330, 5] on div "220 384,00 ₽" at bounding box center [329, 7] width 32 height 15
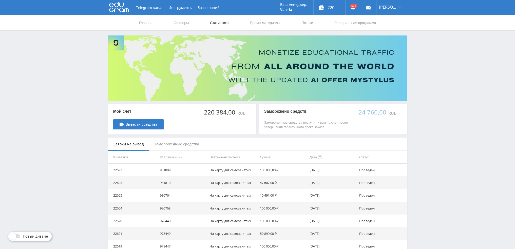
click at [223, 23] on link "Статистика" at bounding box center [219, 22] width 20 height 15
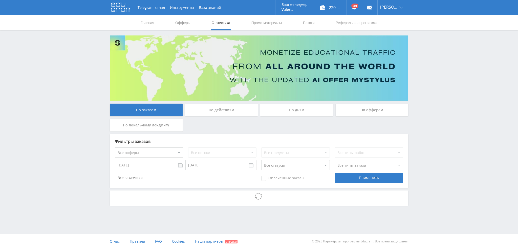
click at [277, 106] on div "По дням" at bounding box center [296, 110] width 73 height 13
click at [0, 0] on input "По дням" at bounding box center [0, 0] width 0 height 0
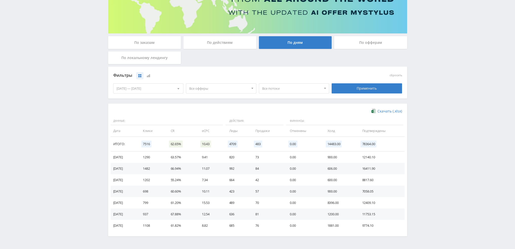
scroll to position [82, 0]
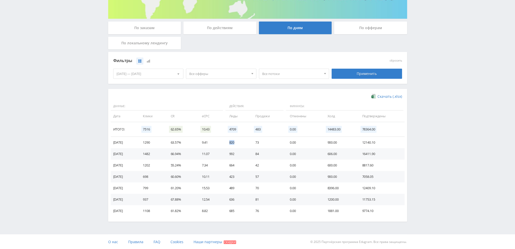
drag, startPoint x: 244, startPoint y: 142, endPoint x: 227, endPoint y: 144, distance: 17.3
click at [227, 144] on tr "[DATE] 1290 63.57% 9.41 820 73 0.00 900.00 12140.10" at bounding box center [258, 142] width 294 height 11
click at [269, 150] on td "84" at bounding box center [267, 153] width 34 height 11
drag, startPoint x: 264, startPoint y: 142, endPoint x: 257, endPoint y: 142, distance: 6.8
click at [257, 142] on td "73" at bounding box center [267, 142] width 34 height 11
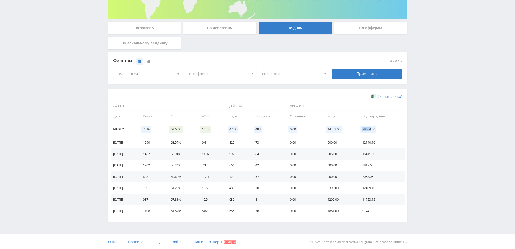
drag, startPoint x: 364, startPoint y: 128, endPoint x: 371, endPoint y: 128, distance: 7.6
click at [371, 128] on span "78364.00" at bounding box center [368, 129] width 16 height 7
click at [381, 126] on td "78364.00" at bounding box center [380, 129] width 47 height 15
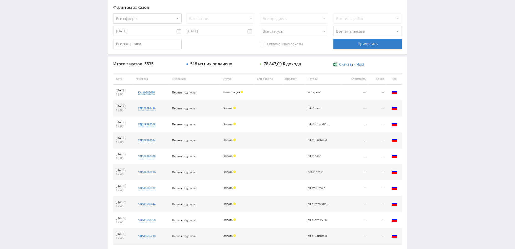
scroll to position [175, 0]
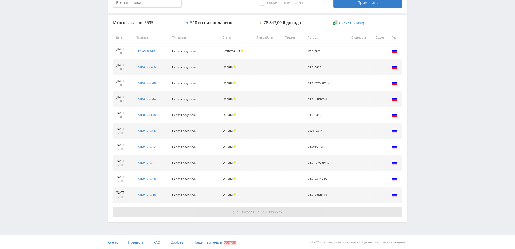
click at [266, 209] on span "10" at bounding box center [268, 211] width 4 height 5
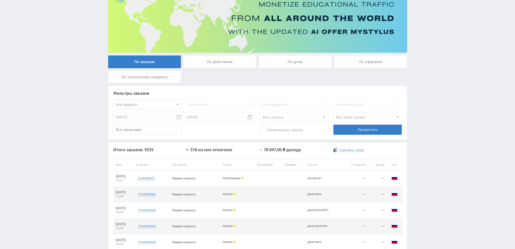
scroll to position [0, 0]
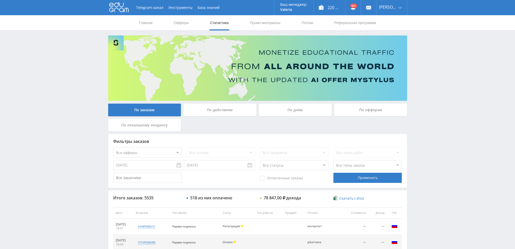
click at [282, 109] on div "По дням" at bounding box center [295, 110] width 73 height 13
click at [0, 0] on input "По дням" at bounding box center [0, 0] width 0 height 0
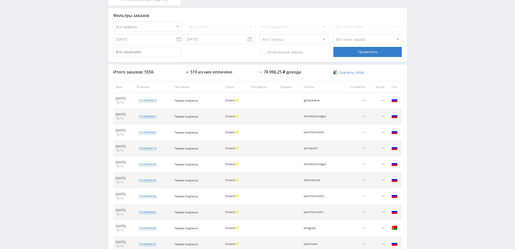
scroll to position [175, 0]
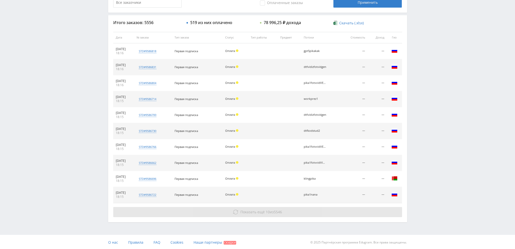
click at [286, 213] on button "Показать ещё 10 из 5546" at bounding box center [257, 212] width 289 height 10
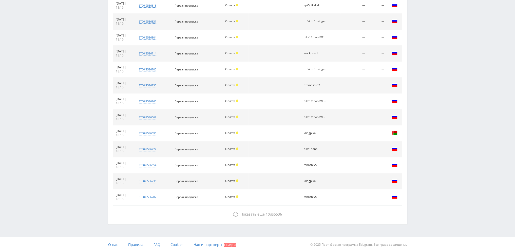
scroll to position [223, 0]
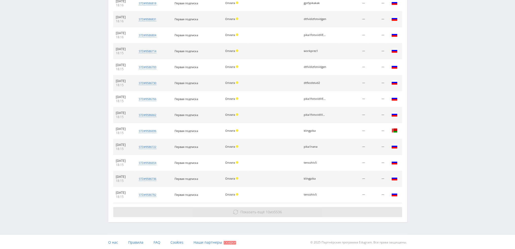
click at [273, 209] on span "Показать ещё 10 из 5536" at bounding box center [261, 211] width 42 height 5
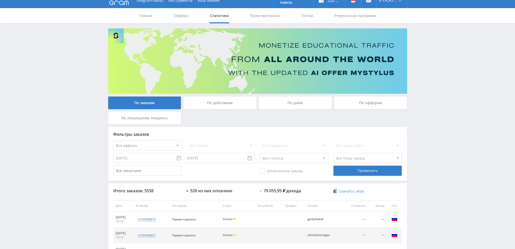
scroll to position [0, 0]
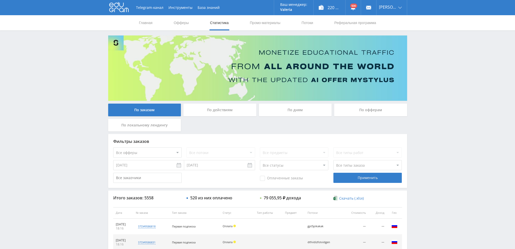
click at [289, 106] on div "По дням" at bounding box center [295, 110] width 73 height 13
click at [0, 0] on input "По дням" at bounding box center [0, 0] width 0 height 0
